Goal: Task Accomplishment & Management: Manage account settings

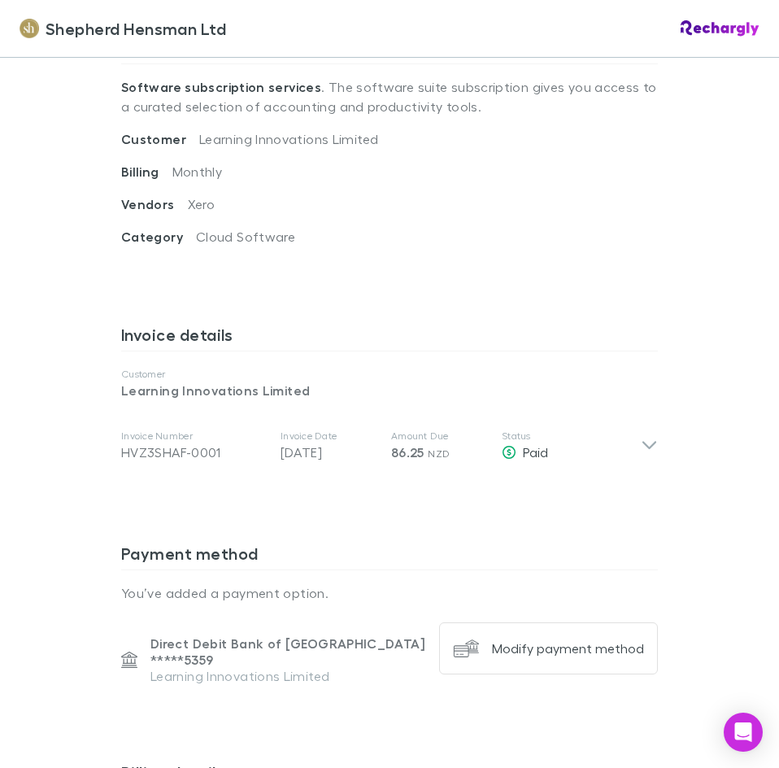
scroll to position [650, 0]
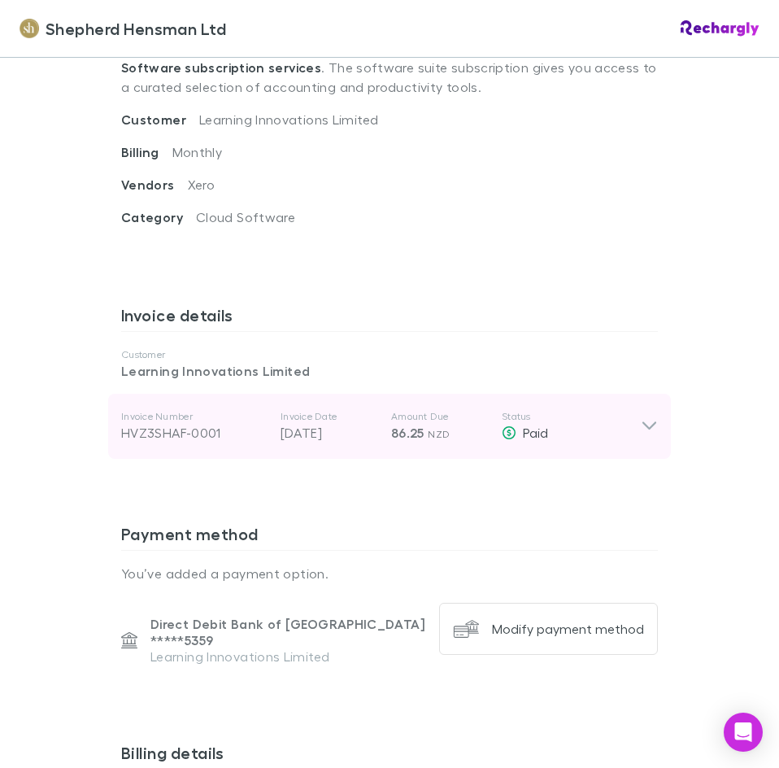
click at [646, 425] on icon at bounding box center [649, 426] width 14 height 8
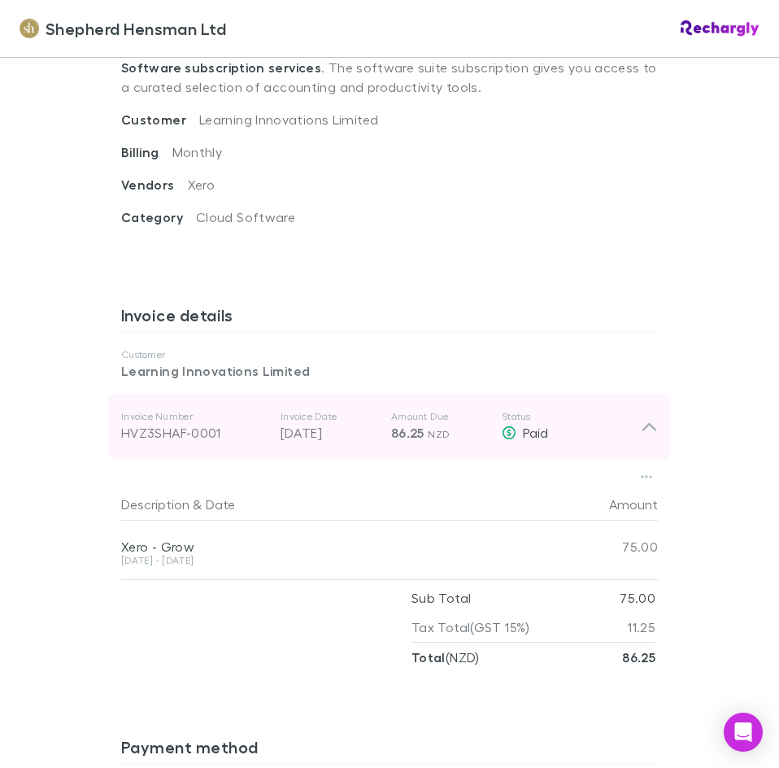
click at [646, 425] on icon at bounding box center [649, 427] width 14 height 8
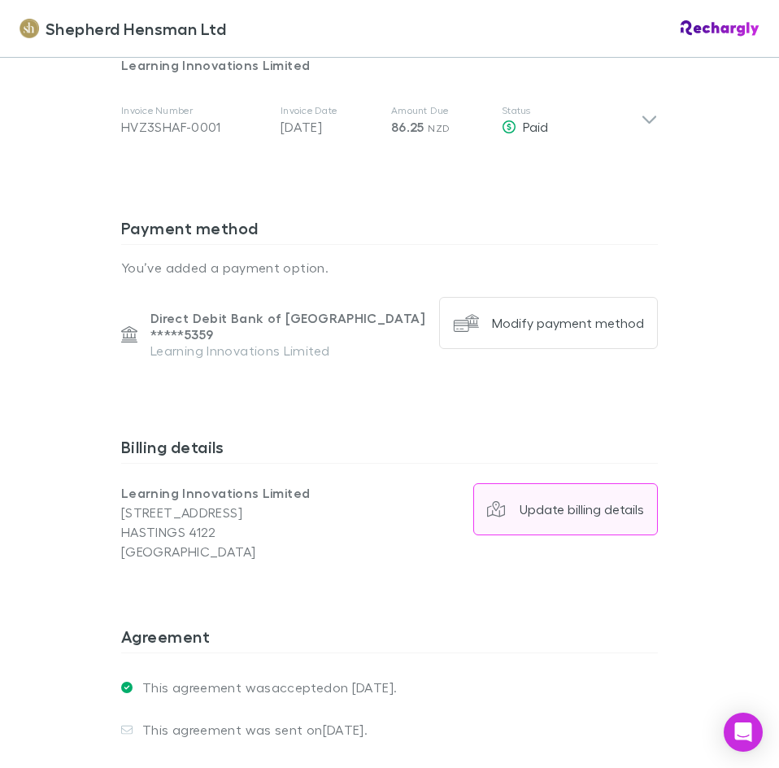
scroll to position [1098, 0]
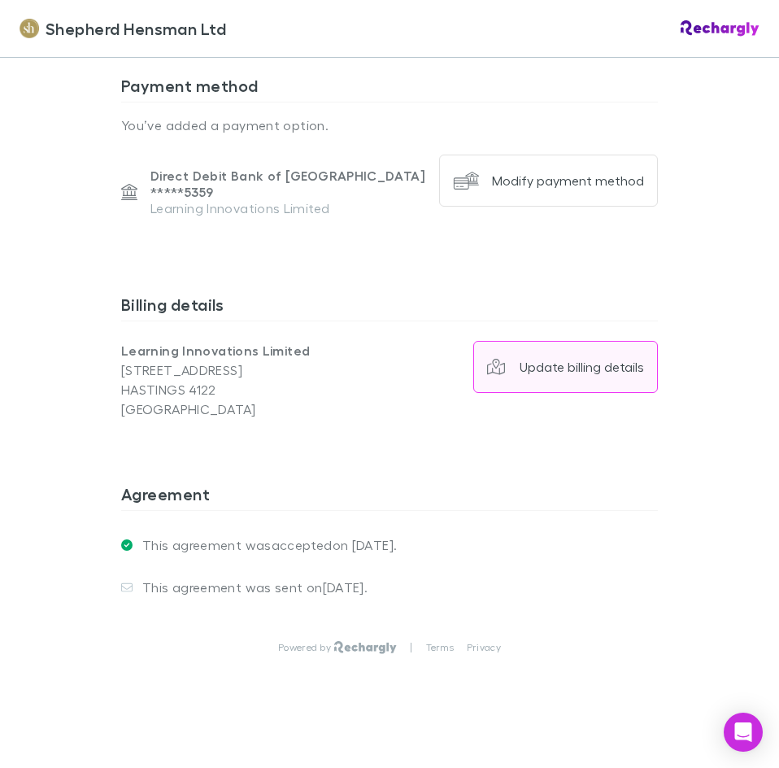
click at [573, 368] on button "Update billing details" at bounding box center [565, 367] width 185 height 52
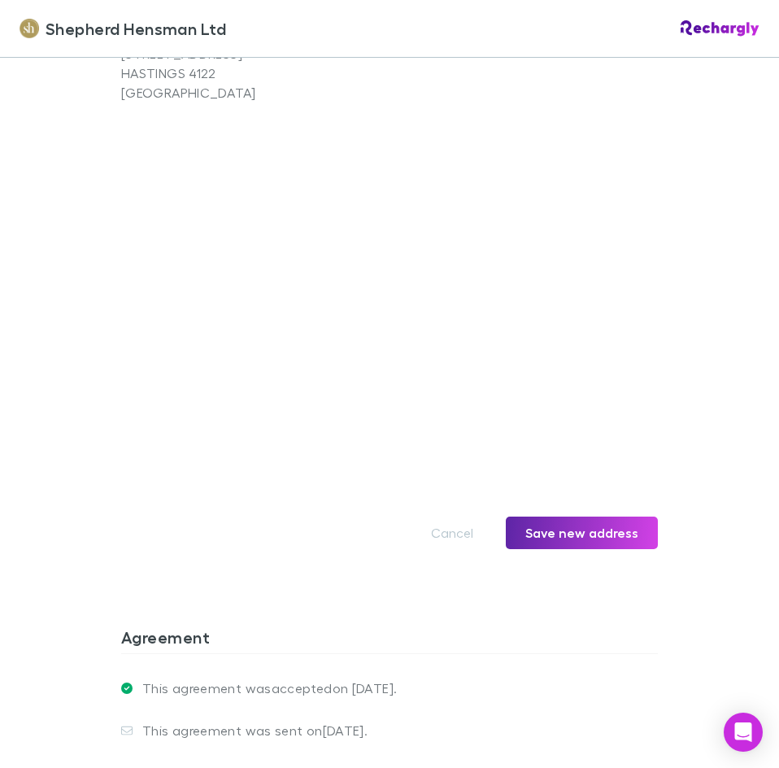
scroll to position [1424, 0]
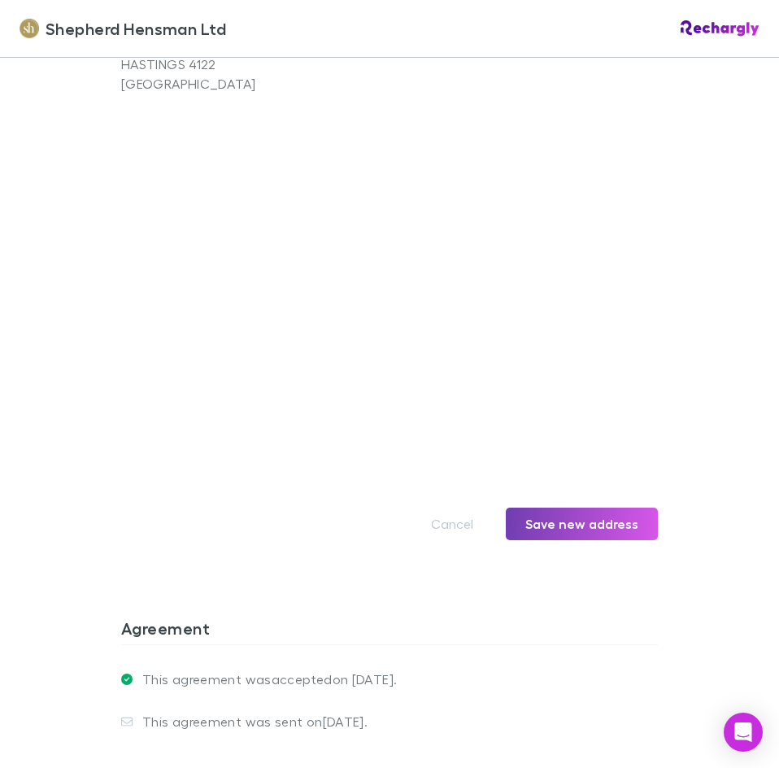
click at [537, 507] on button "Save new address" at bounding box center [582, 523] width 152 height 33
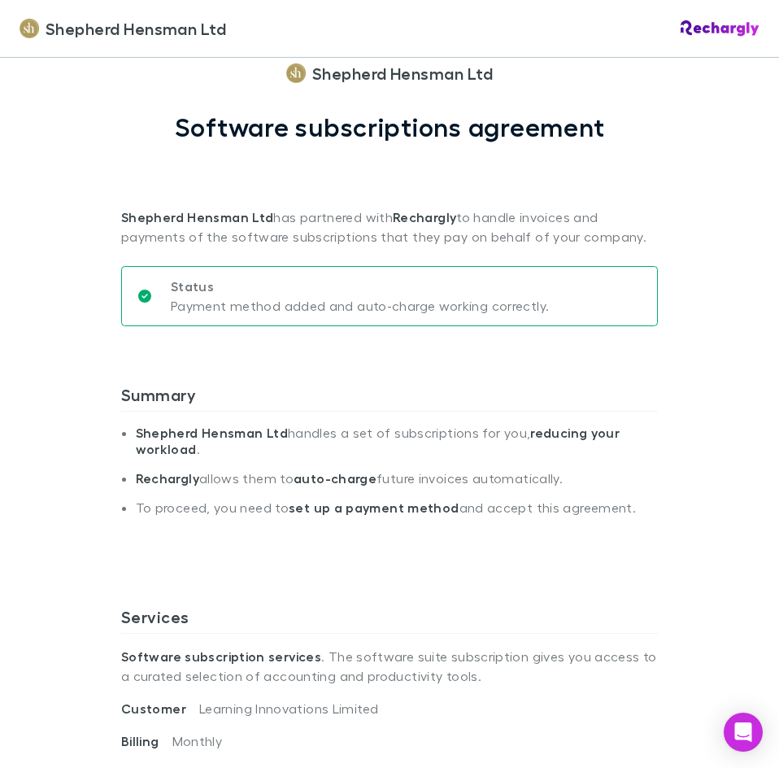
scroll to position [0, 0]
